Goal: Feedback & Contribution: Submit feedback/report problem

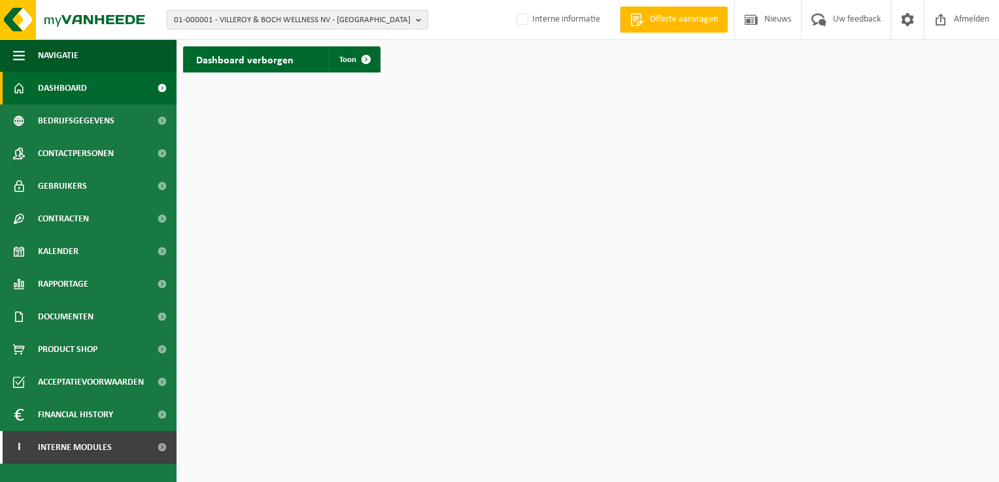
click at [418, 15] on b "button" at bounding box center [422, 19] width 12 height 18
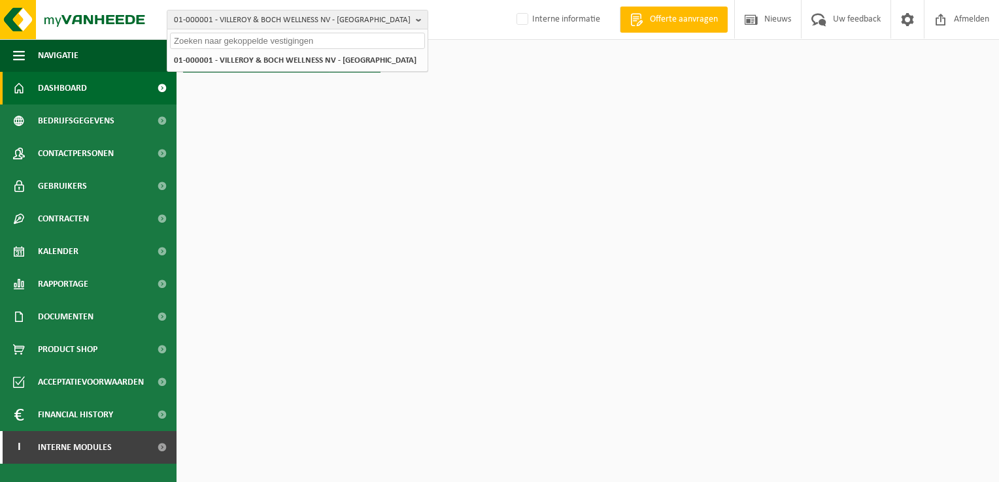
click at [390, 42] on input "text" at bounding box center [297, 41] width 255 height 16
paste input "10-984011"
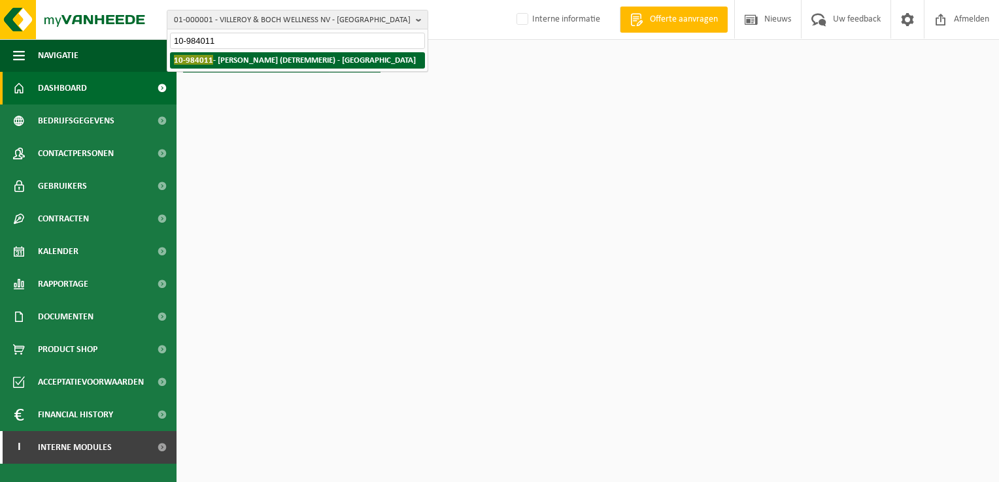
type input "10-984011"
click at [339, 58] on strong "10-984011 - ALLAERT STAAL (DETREMMERIE) - HARELBEKE" at bounding box center [295, 60] width 242 height 10
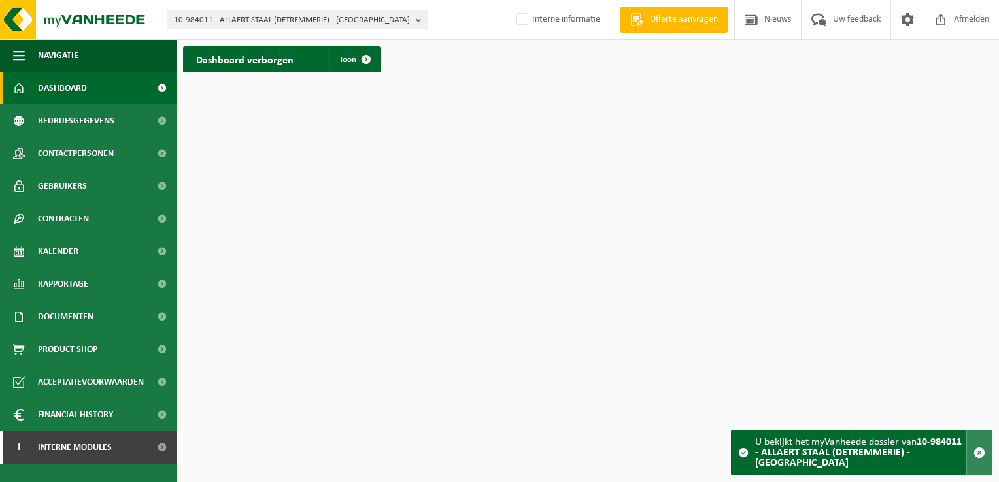
click at [977, 455] on span "button" at bounding box center [979, 453] width 12 height 12
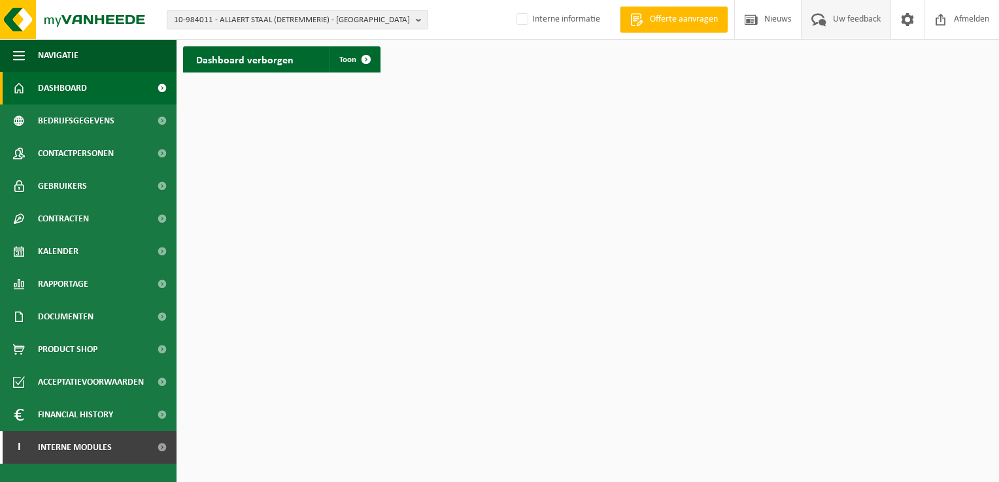
click at [842, 17] on span "Uw feedback" at bounding box center [856, 19] width 54 height 39
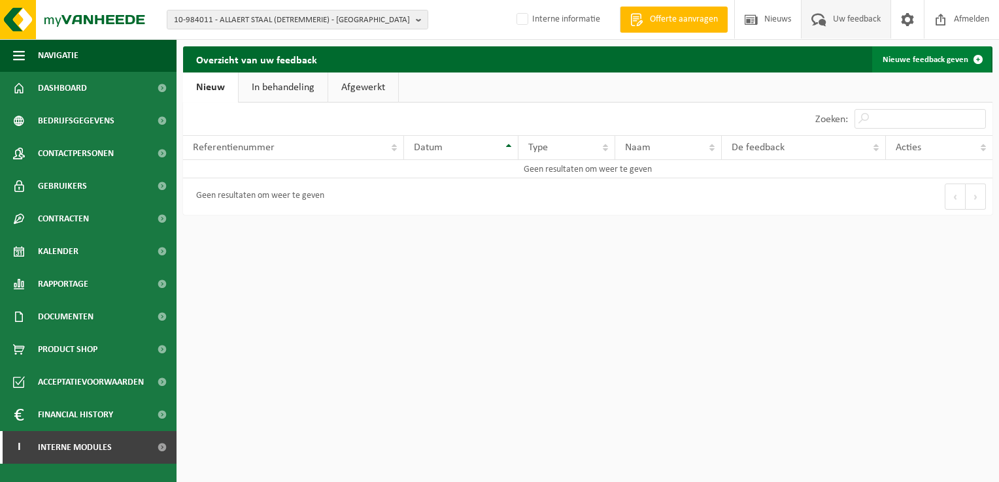
click at [922, 58] on link "Nieuwe feedback geven" at bounding box center [931, 59] width 119 height 26
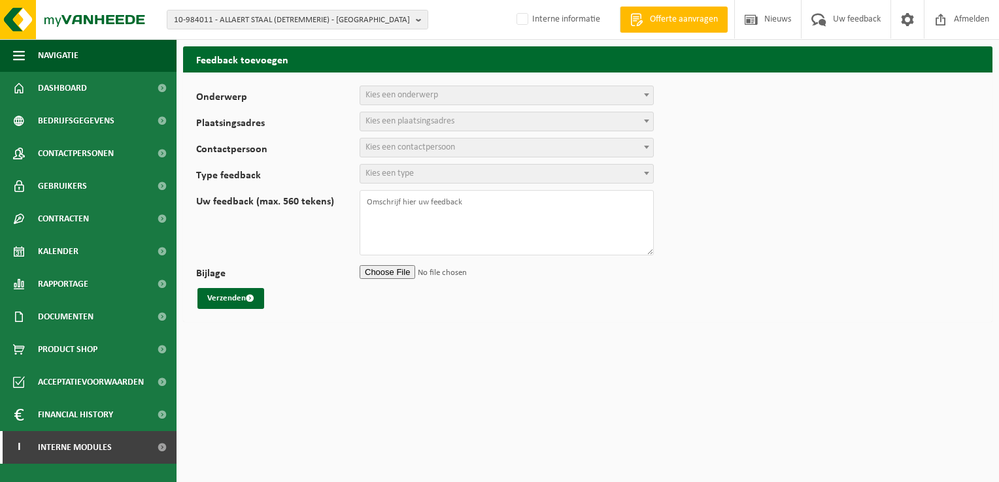
select select
click at [407, 97] on span "Kies een onderwerp" at bounding box center [401, 95] width 73 height 10
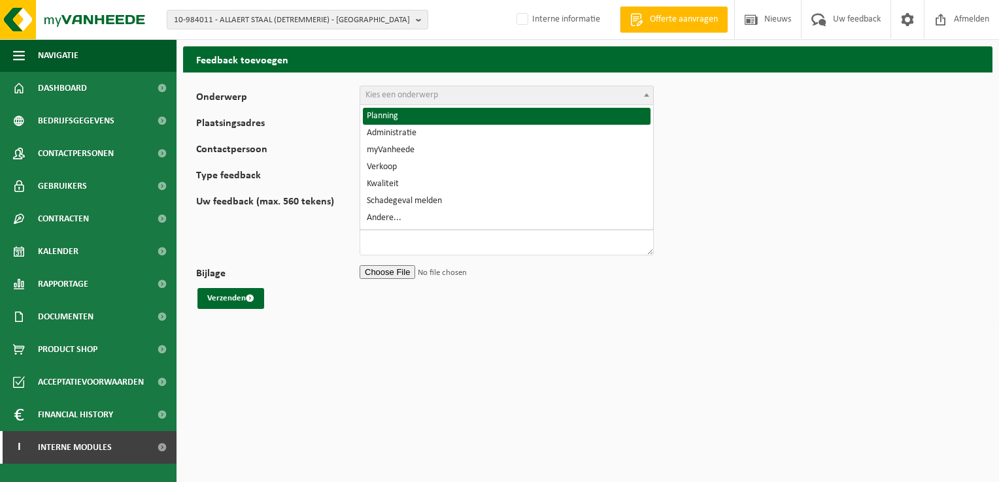
select select "1"
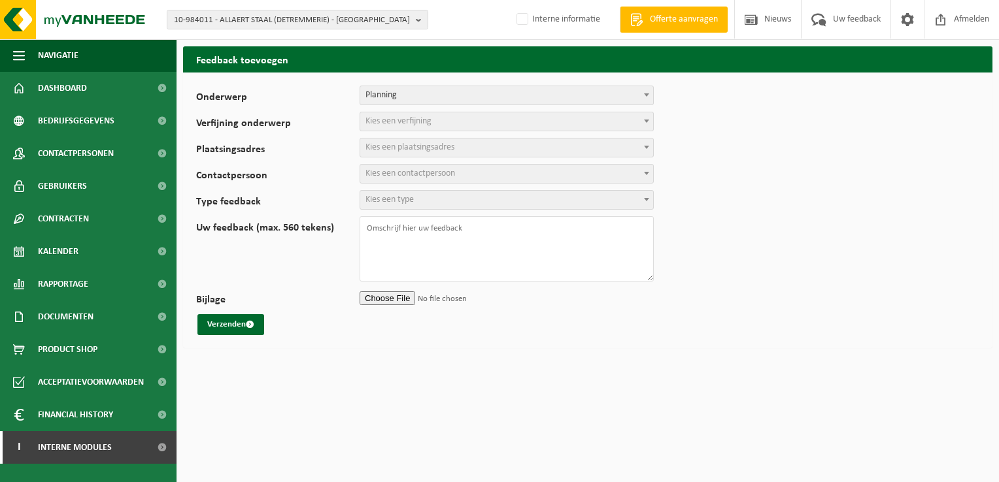
click at [395, 124] on span "Kies een verfijning" at bounding box center [398, 121] width 66 height 10
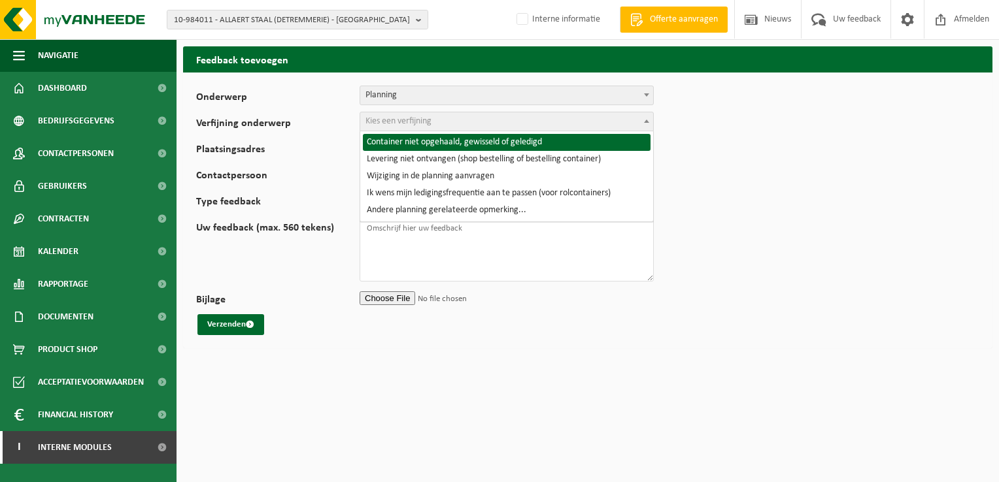
select select "2"
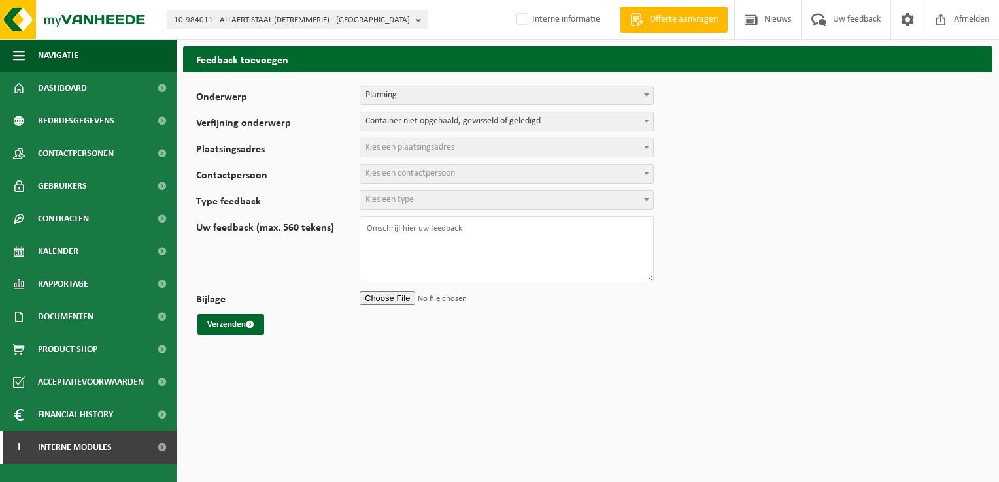
click at [408, 145] on span "Kies een plaatsingsadres" at bounding box center [409, 147] width 89 height 10
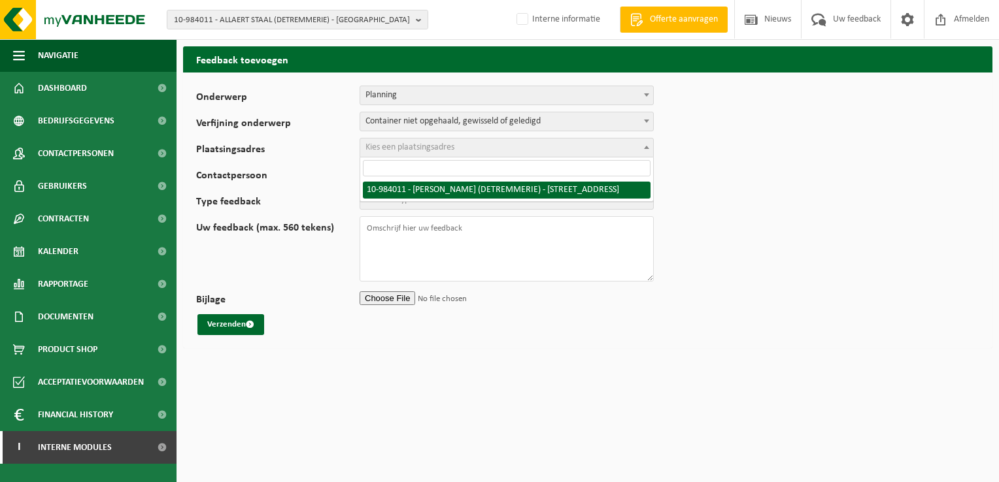
select select "163581"
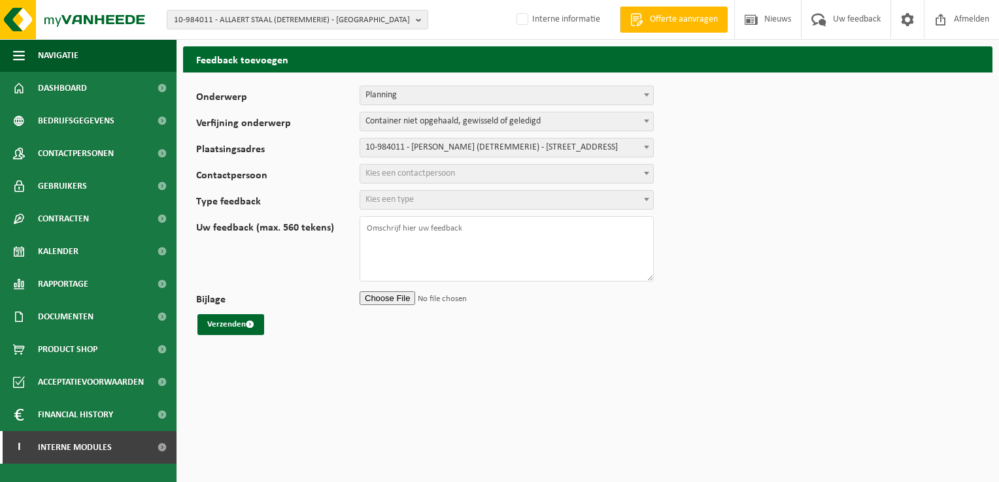
click at [400, 175] on span "Kies een contactpersoon" at bounding box center [410, 174] width 90 height 10
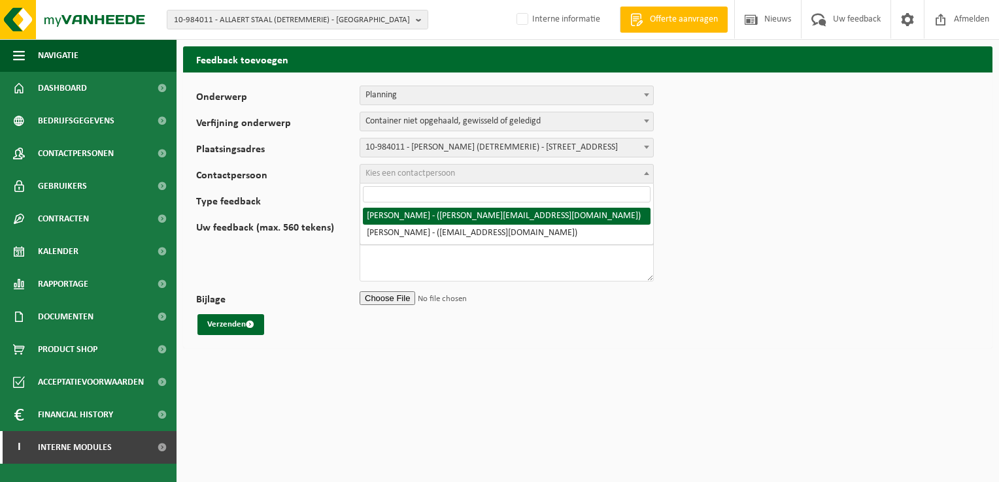
select select "116451"
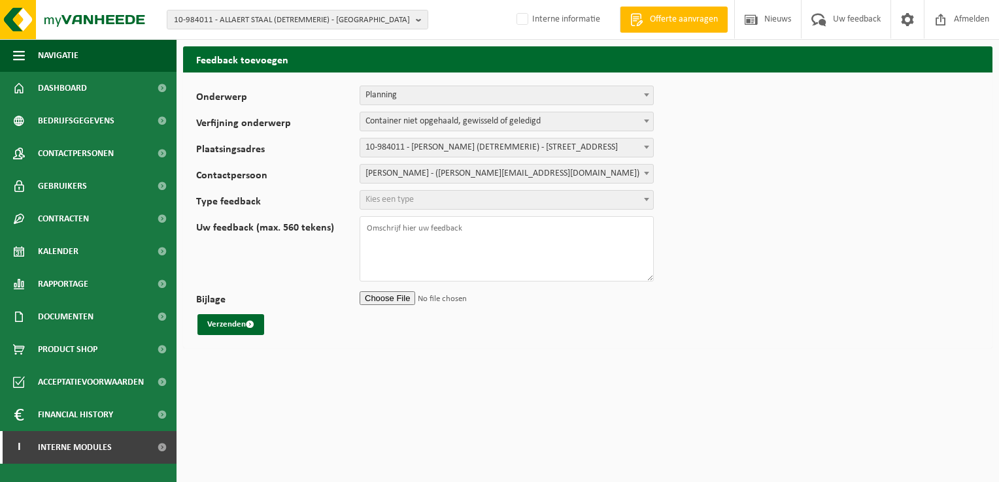
click at [426, 205] on span "Kies een type" at bounding box center [506, 200] width 293 height 18
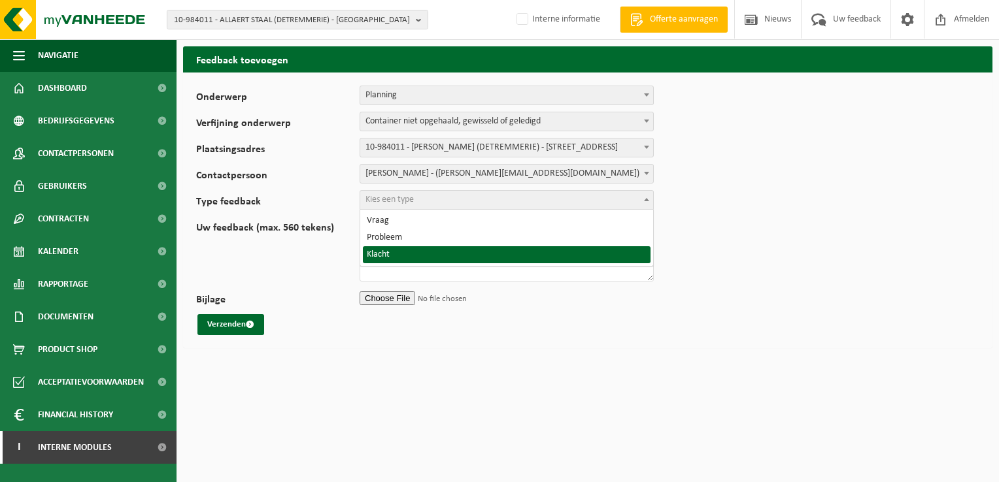
select select "COM"
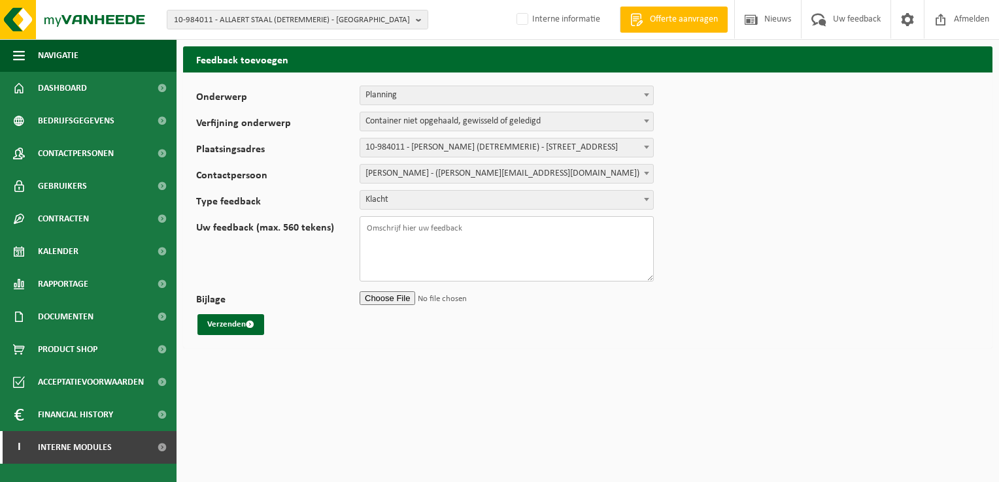
click at [495, 226] on textarea "Uw feedback (max. 560 tekens)" at bounding box center [506, 248] width 294 height 65
click at [471, 222] on textarea "Uw feedback (max. 560 tekens)" at bounding box center [506, 248] width 294 height 65
paste textarea "TL-VEL-126197"
paste textarea "gemengde harde kunststoffen (PE, PP en PVC), recycl. (indust"
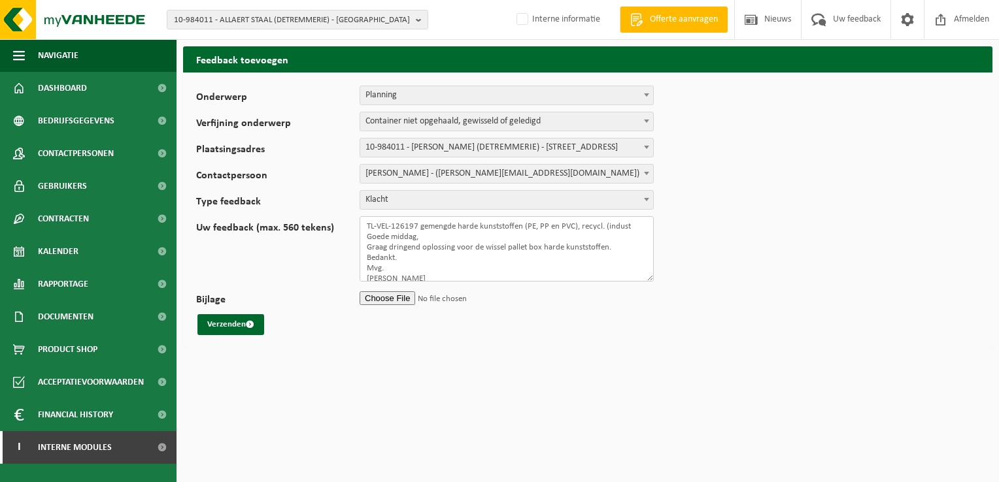
type textarea "TL-VEL-126197 gemengde harde kunststoffen (PE, PP en PVC), recycl. (indust Goed…"
click at [399, 297] on input "Bijlage" at bounding box center [506, 298] width 294 height 20
type input "C:\fakepath\RE Harde Pvc.msg"
click at [237, 326] on button "Verzenden" at bounding box center [230, 324] width 67 height 21
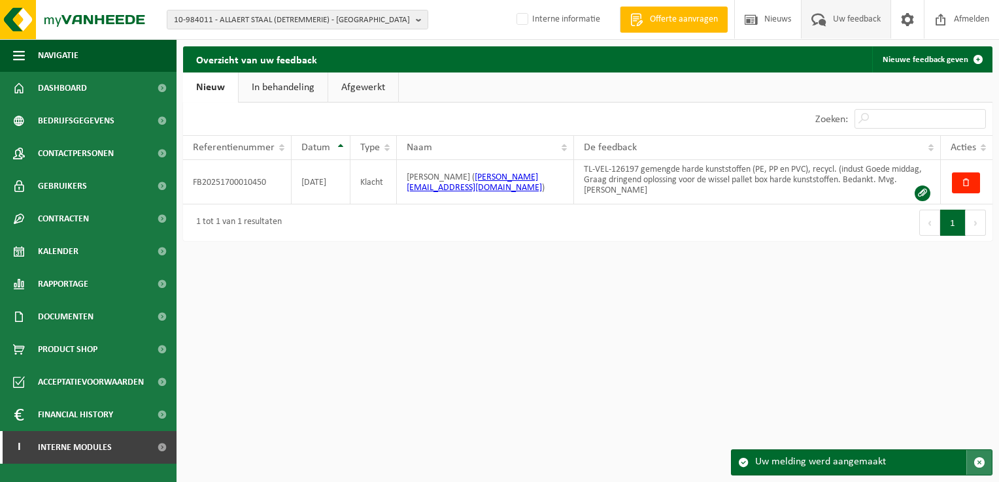
click at [976, 461] on span "button" at bounding box center [979, 463] width 12 height 12
